Goal: Answer question/provide support

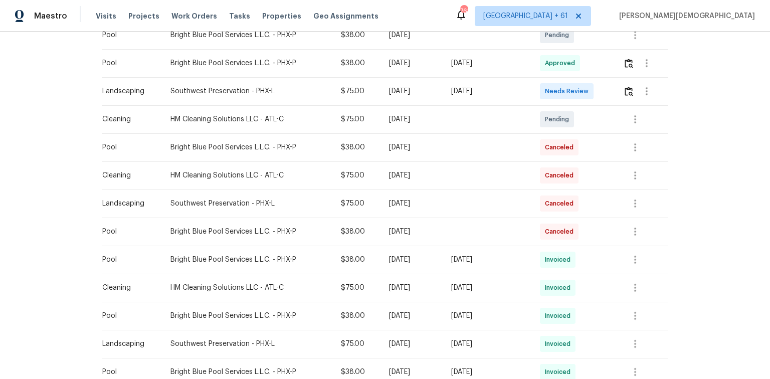
scroll to position [120, 0]
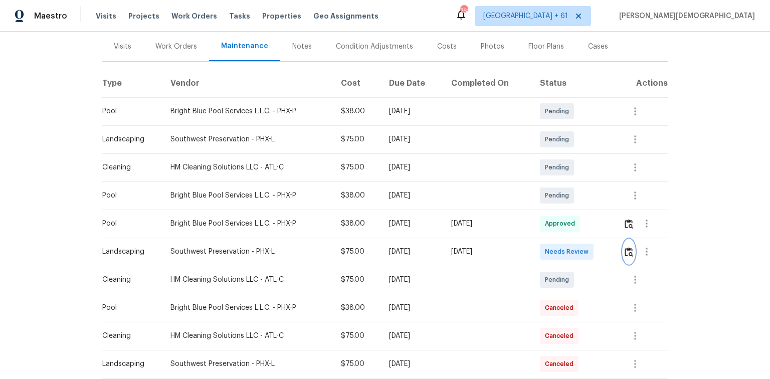
click at [628, 247] on img "button" at bounding box center [629, 252] width 9 height 10
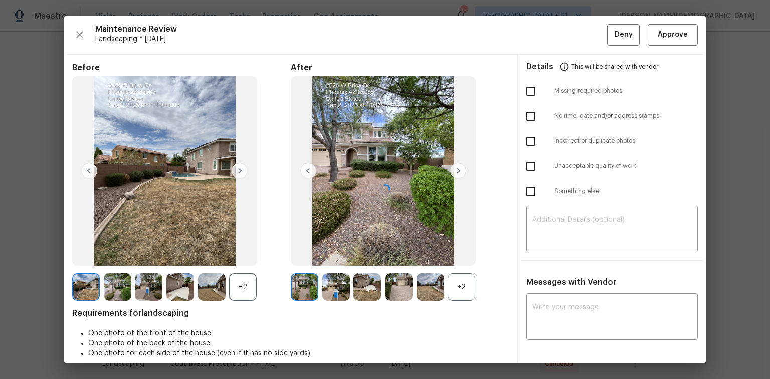
click at [571, 315] on div at bounding box center [385, 189] width 642 height 347
click at [563, 306] on textarea at bounding box center [611, 318] width 159 height 28
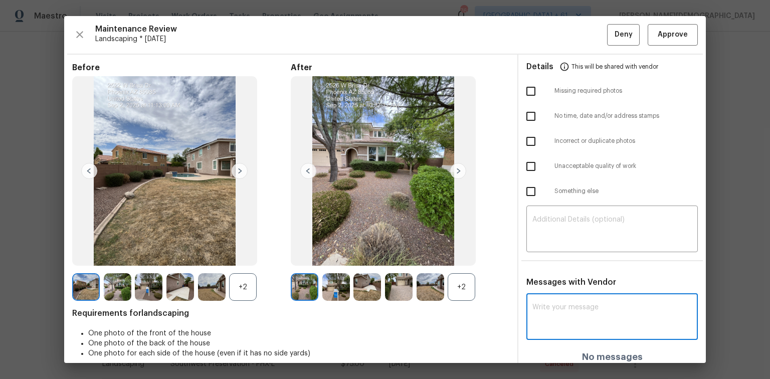
paste textarea "Maintenance Audit Team: Hello! Unfortunately, this landscaping visit completed …"
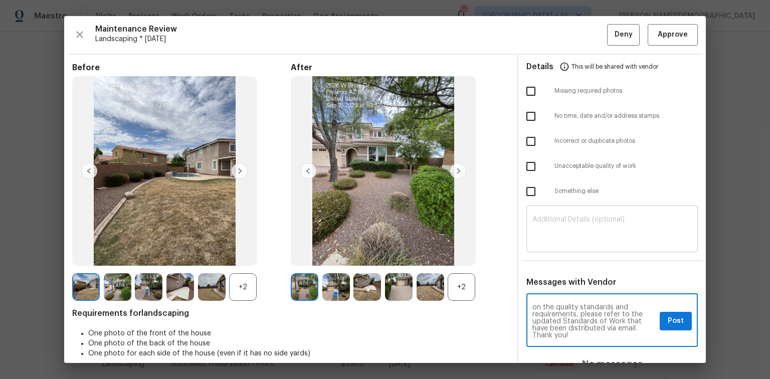
type textarea "Maintenance Audit Team: Hello! Unfortunately, this landscaping visit completed …"
click at [552, 231] on textarea at bounding box center [611, 230] width 159 height 28
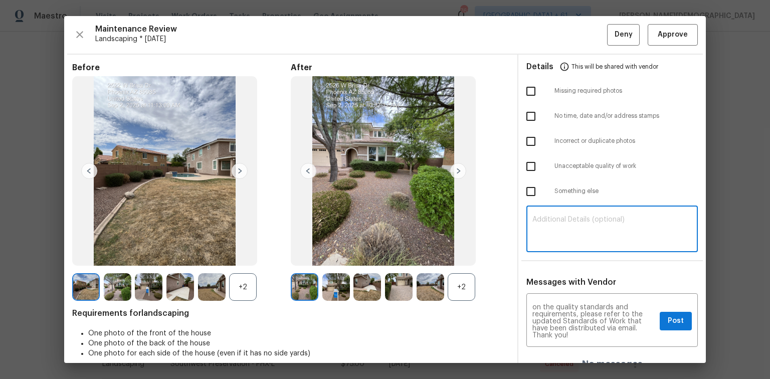
paste textarea "Maintenance Audit Team: Hello! Unfortunately, this landscaping visit completed …"
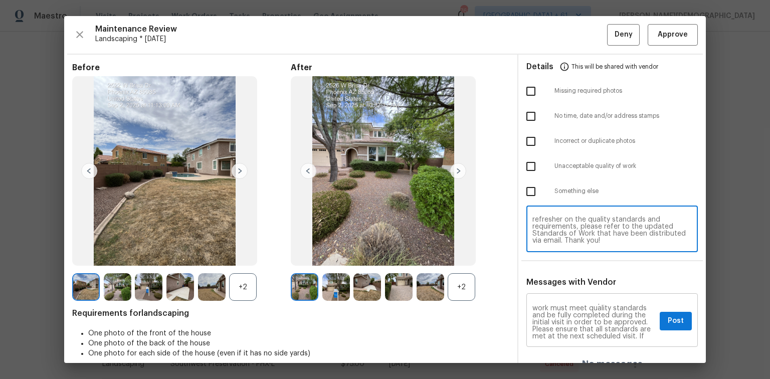
scroll to position [0, 0]
type textarea "Maintenance Audit Team: Hello! Unfortunately, this landscaping visit completed …"
drag, startPoint x: 584, startPoint y: 311, endPoint x: 589, endPoint y: 317, distance: 7.5
click at [584, 311] on textarea "Maintenance Audit Team: Hello! Unfortunately, this landscaping visit completed …" at bounding box center [593, 321] width 123 height 35
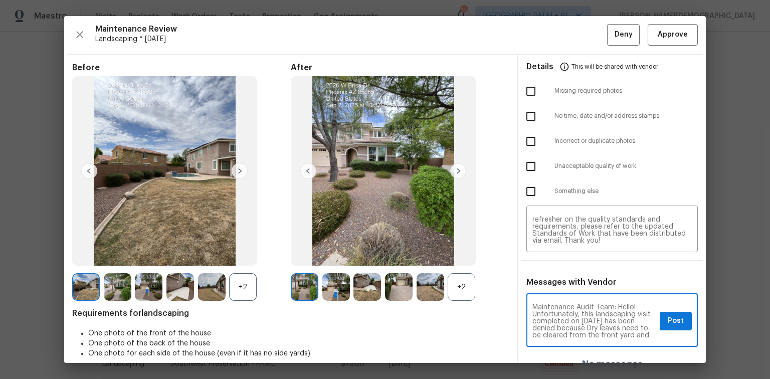
click at [595, 313] on textarea "Maintenance Audit Team: Hello! Unfortunately, this landscaping visit completed …" at bounding box center [593, 321] width 123 height 35
type textarea "Maintenance Audit Team: Hello! Unfortunately, this landscaping visit completed …"
click at [576, 229] on textarea "Maintenance Audit Team: Hello! Unfortunately, this landscaping visit completed …" at bounding box center [611, 230] width 159 height 28
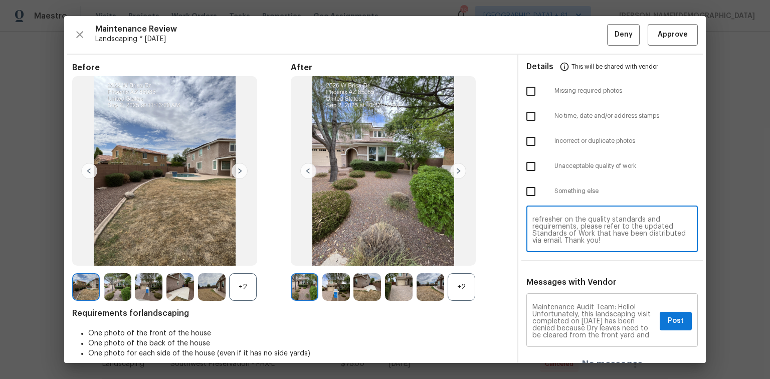
click at [606, 327] on textarea "Maintenance Audit Team: Hello! Unfortunately, this landscaping visit completed …" at bounding box center [593, 321] width 123 height 35
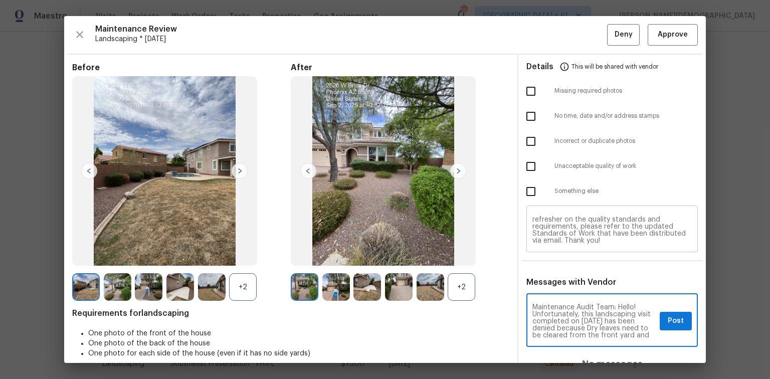
click at [575, 230] on textarea "Maintenance Audit Team: Hello! Unfortunately, this landscaping visit completed …" at bounding box center [611, 230] width 159 height 28
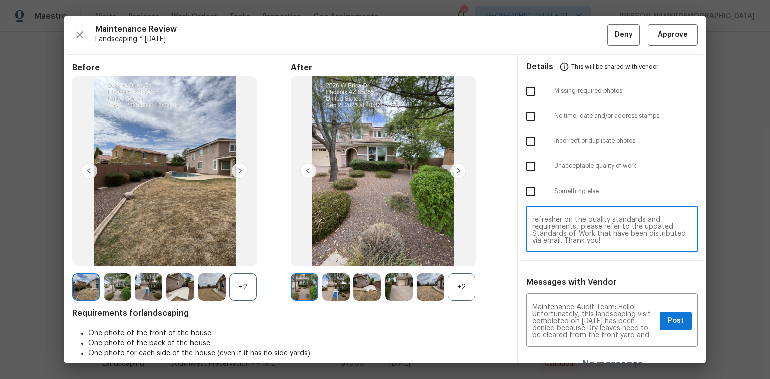
paste textarea "9/02"
type textarea "Maintenance Audit Team: Hello! Unfortunately, this landscaping visit completed …"
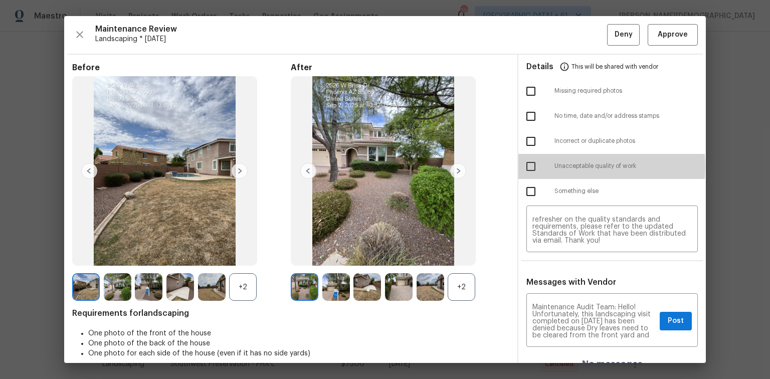
click at [531, 163] on input "checkbox" at bounding box center [530, 166] width 21 height 21
checkbox input "true"
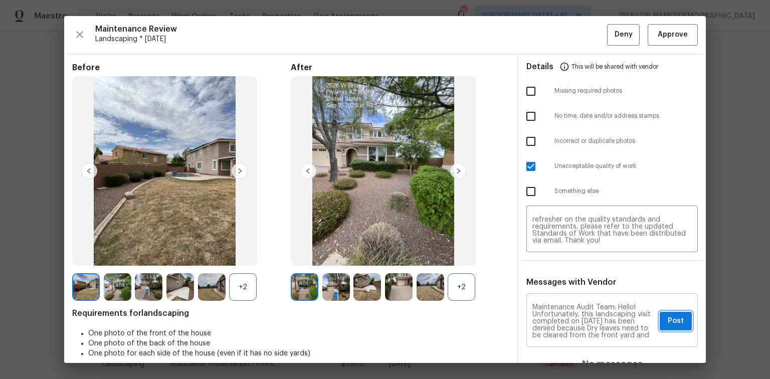
click at [668, 317] on span "Post" at bounding box center [676, 321] width 16 height 13
click at [615, 33] on span "Deny" at bounding box center [624, 35] width 18 height 13
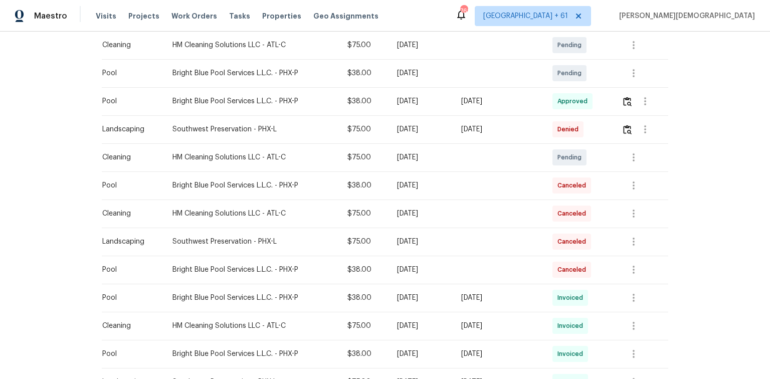
scroll to position [241, 0]
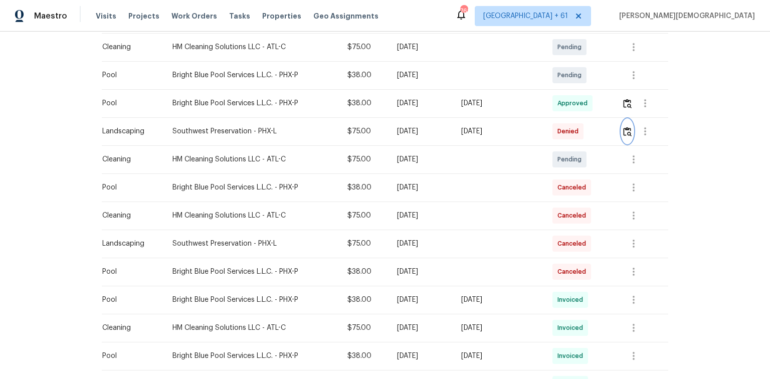
click at [622, 126] on button "button" at bounding box center [628, 131] width 12 height 24
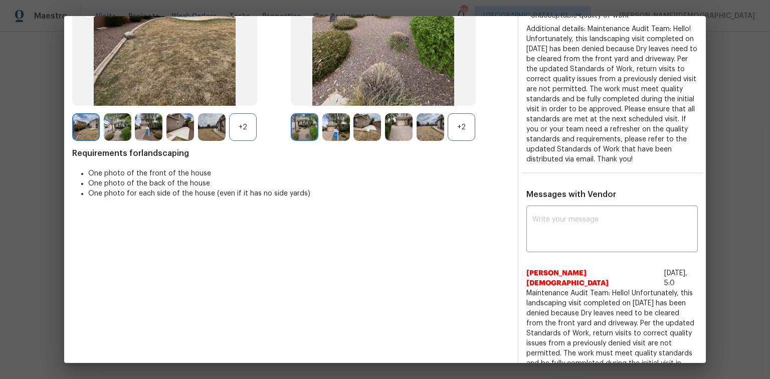
scroll to position [160, 0]
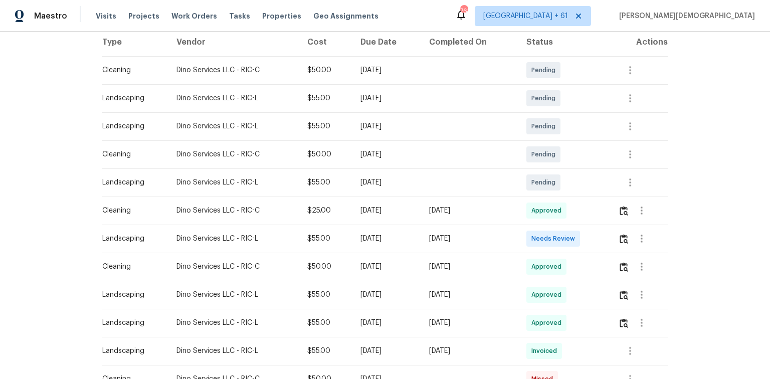
scroll to position [201, 0]
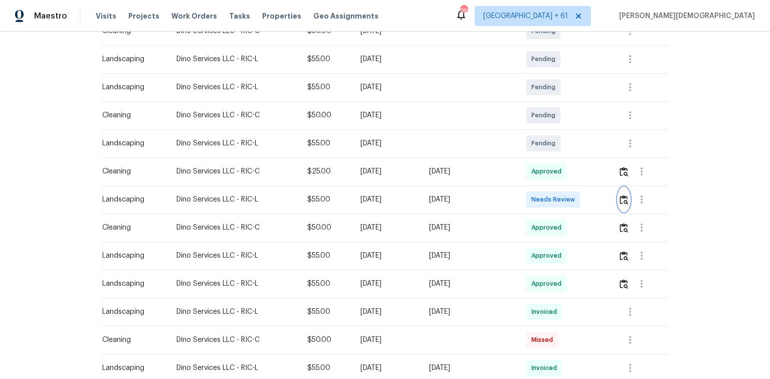
click at [622, 195] on img "button" at bounding box center [624, 200] width 9 height 10
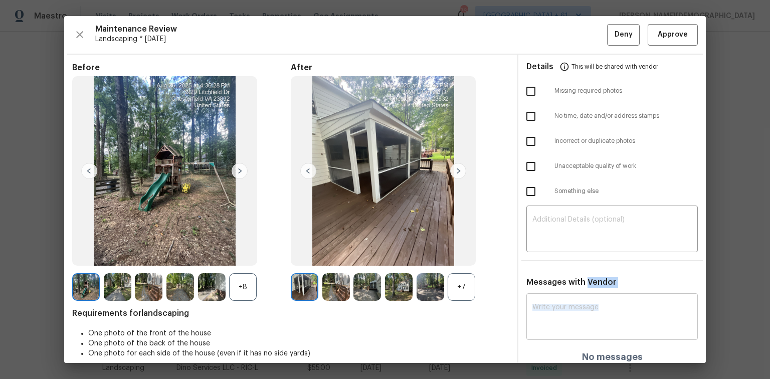
click at [550, 304] on textarea at bounding box center [611, 318] width 159 height 28
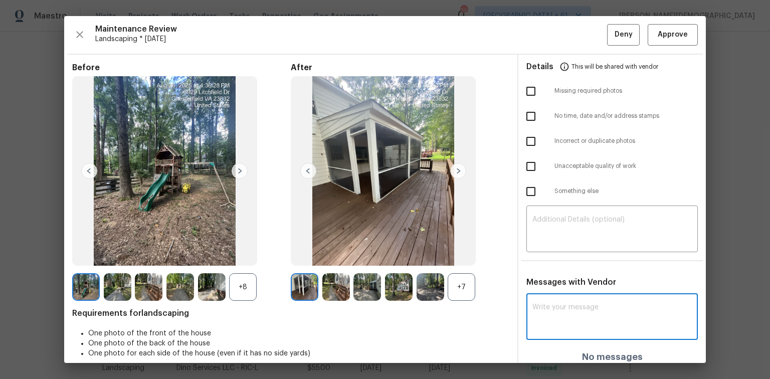
paste textarea "Maintenance Audit Team: Hello! Unfortunately, this landscaping visit completed …"
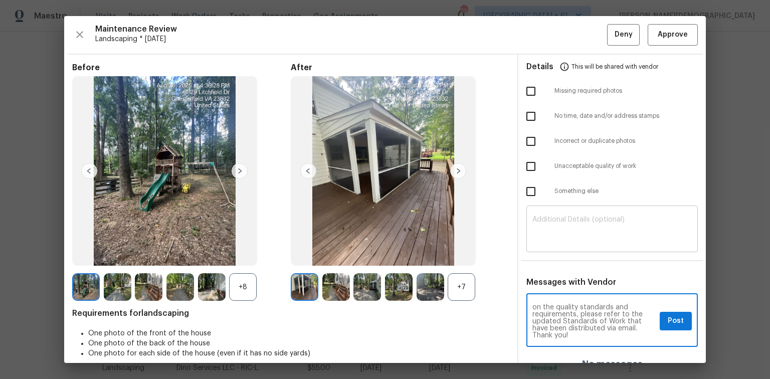
type textarea "Maintenance Audit Team: Hello! Unfortunately, this landscaping visit completed …"
click at [571, 237] on textarea at bounding box center [611, 230] width 159 height 28
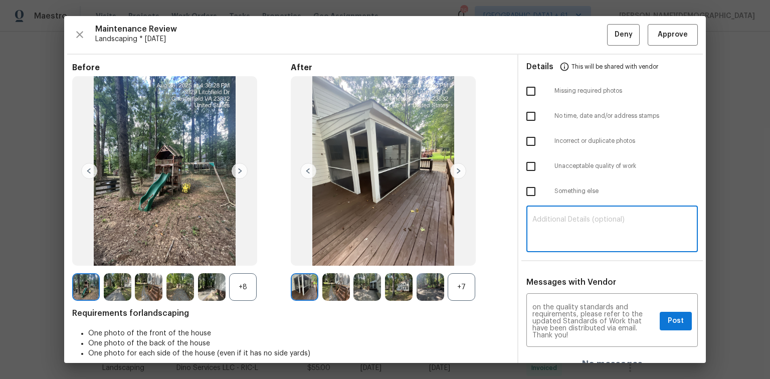
paste textarea "Maintenance Audit Team: Hello! Unfortunately, this landscaping visit completed …"
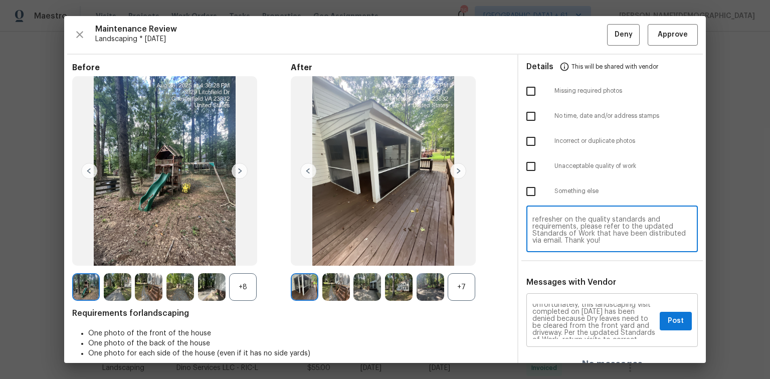
scroll to position [0, 0]
type textarea "Maintenance Audit Team: Hello! Unfortunately, this landscaping visit completed …"
click at [531, 156] on input "checkbox" at bounding box center [530, 166] width 21 height 21
checkbox input "true"
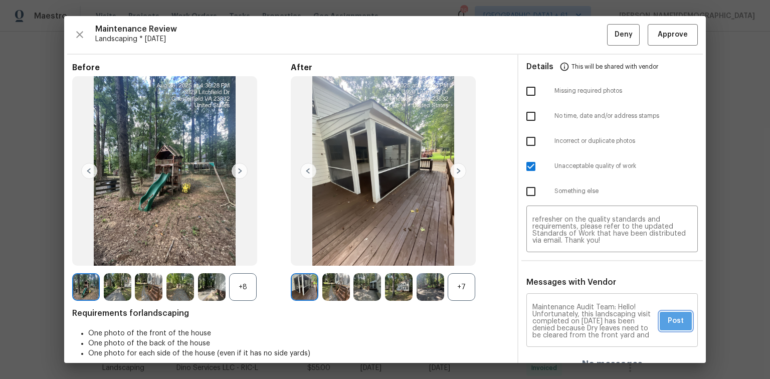
drag, startPoint x: 672, startPoint y: 311, endPoint x: 667, endPoint y: 291, distance: 20.7
click at [670, 315] on span "Post" at bounding box center [676, 321] width 16 height 13
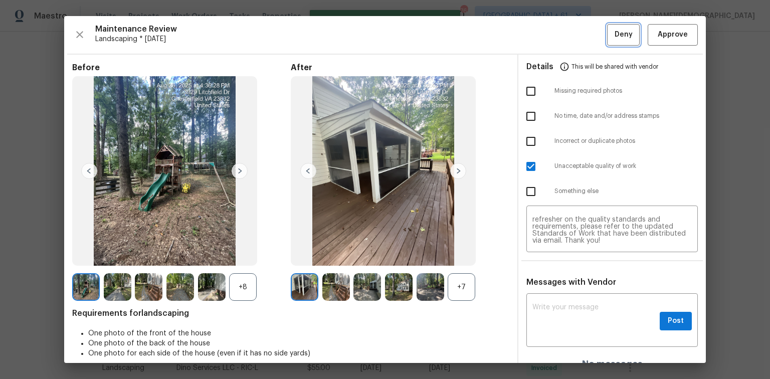
click at [615, 37] on span "Deny" at bounding box center [624, 35] width 18 height 13
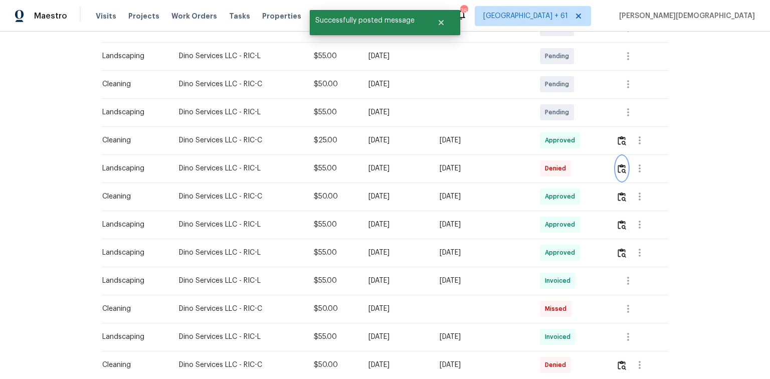
scroll to position [241, 0]
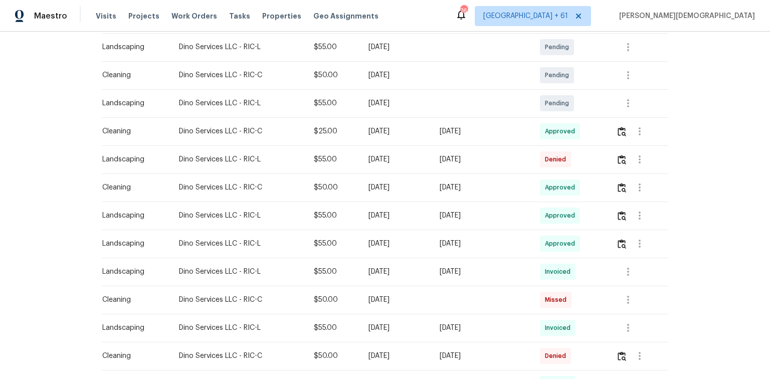
click at [53, 194] on div "Back to all projects 3929 Litchfield Dr, Chesterfield, VA 23832 4 Beds | 2 1/2 …" at bounding box center [385, 205] width 770 height 347
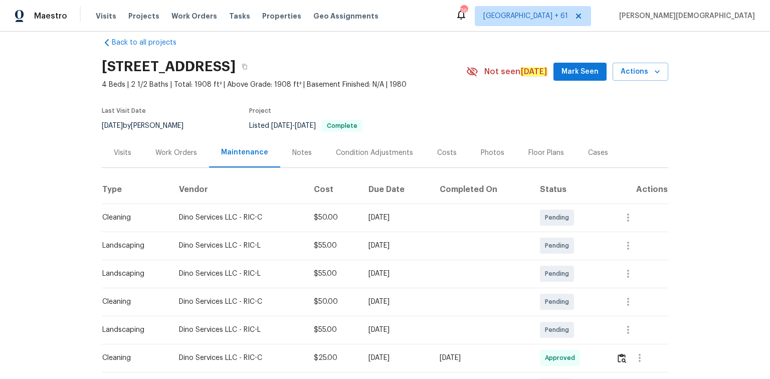
scroll to position [0, 0]
